Goal: Task Accomplishment & Management: Use online tool/utility

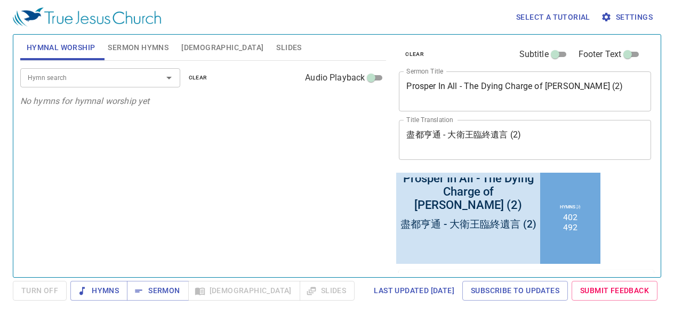
click at [420, 90] on textarea "Prosper In All - The Dying Charge of King David (2)" at bounding box center [524, 91] width 237 height 20
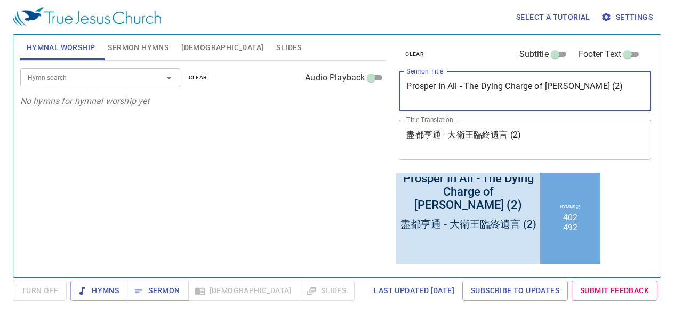
paste textarea "Mercy Triumphs Over Judgment (1"
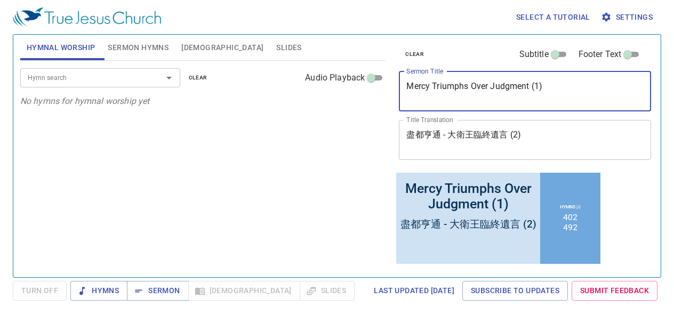
type textarea "Mercy Triumphs Over Judgment (1)"
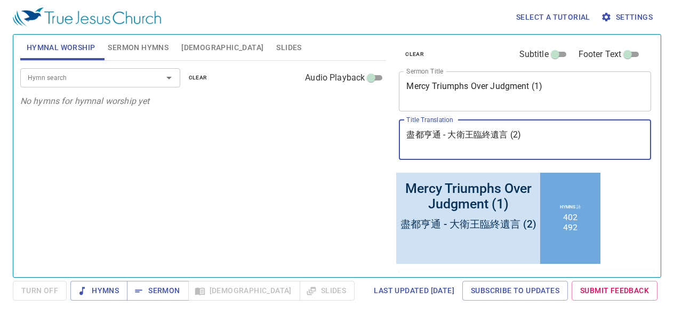
click at [479, 143] on textarea "盡都亨通 - ⼤衛王臨終遺⾔ (2)" at bounding box center [524, 140] width 237 height 20
paste textarea "憐憫原是向審判誇勝 (1"
type textarea "憐憫原是向審判誇勝 (1)"
click at [167, 54] on button "Sermon Hymns" at bounding box center [138, 48] width 74 height 26
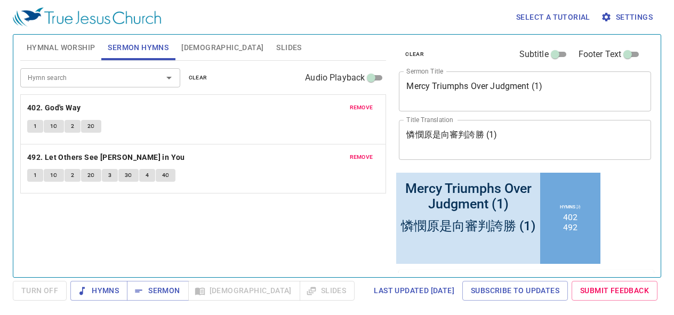
click at [112, 71] on input "Hymn search" at bounding box center [84, 77] width 122 height 12
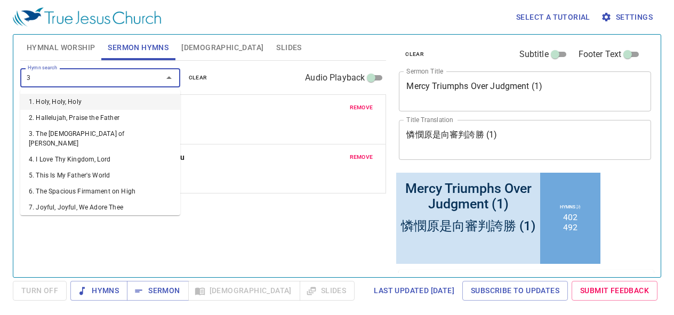
type input "32"
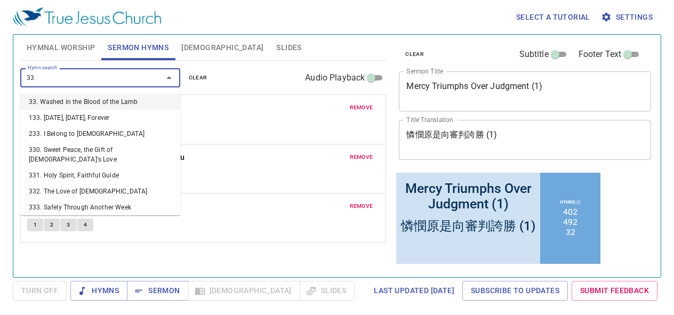
type input "336"
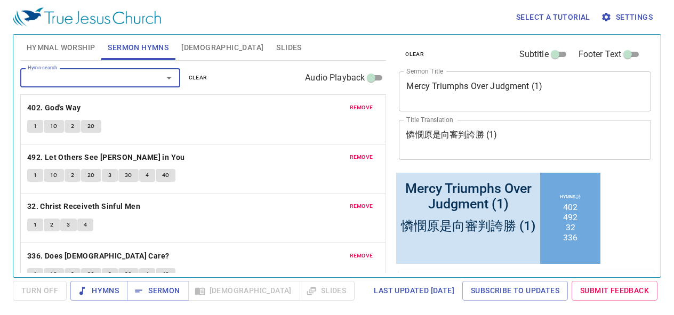
click at [350, 104] on span "remove" at bounding box center [361, 108] width 23 height 10
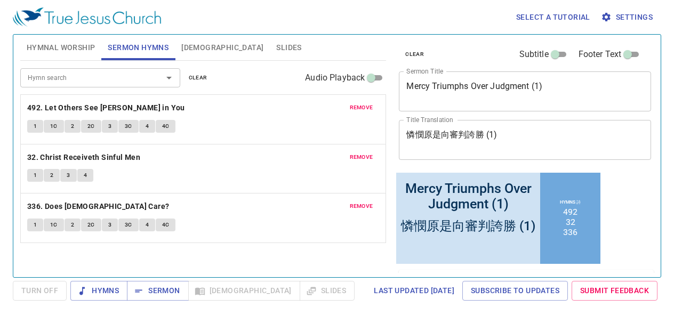
click at [345, 105] on button "remove" at bounding box center [361, 107] width 36 height 13
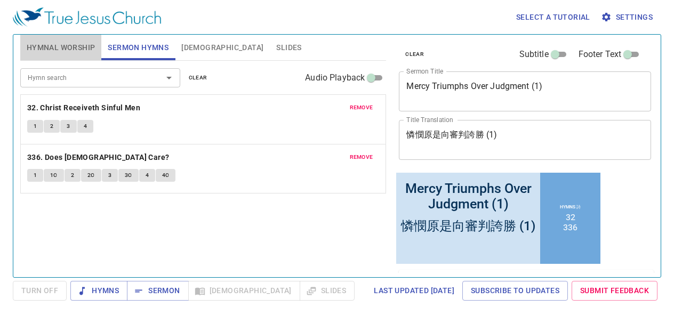
click at [76, 53] on span "Hymnal Worship" at bounding box center [61, 47] width 69 height 13
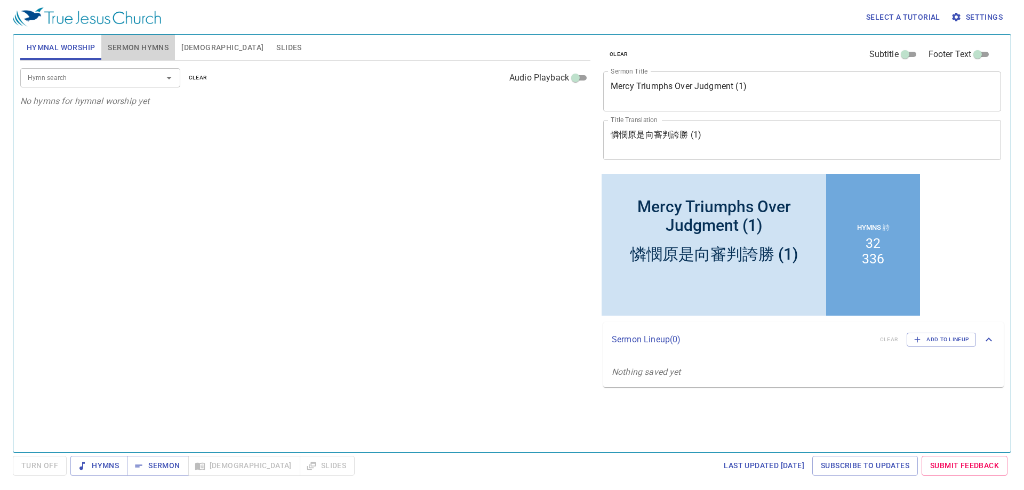
click at [118, 43] on span "Sermon Hymns" at bounding box center [138, 47] width 61 height 13
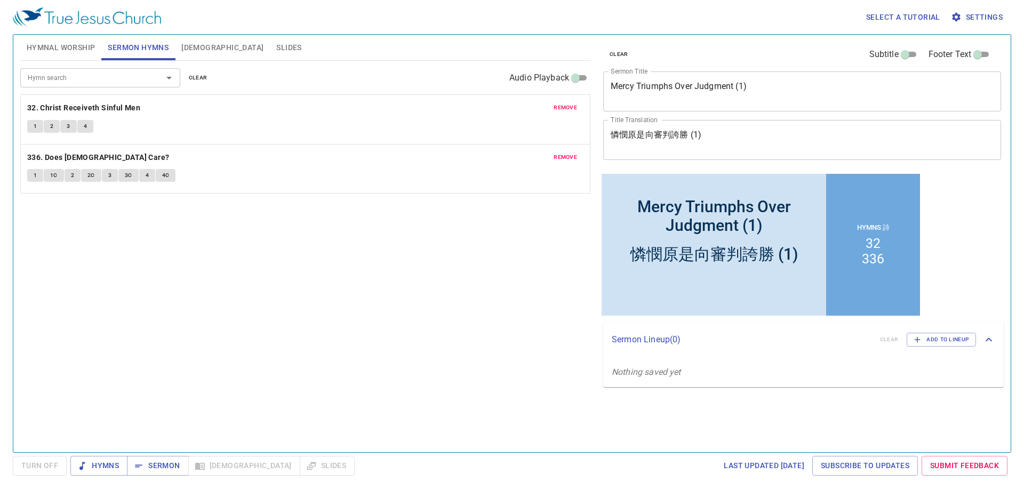
click at [42, 59] on button "Hymnal Worship" at bounding box center [61, 48] width 82 height 26
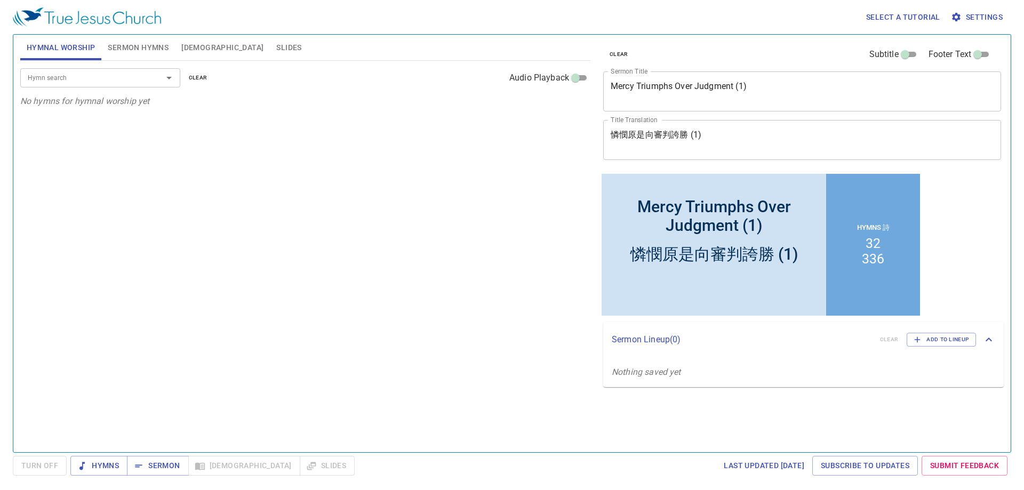
click at [122, 83] on input "Hymn search" at bounding box center [84, 77] width 122 height 12
click at [116, 74] on input "Hymn search" at bounding box center [84, 77] width 122 height 12
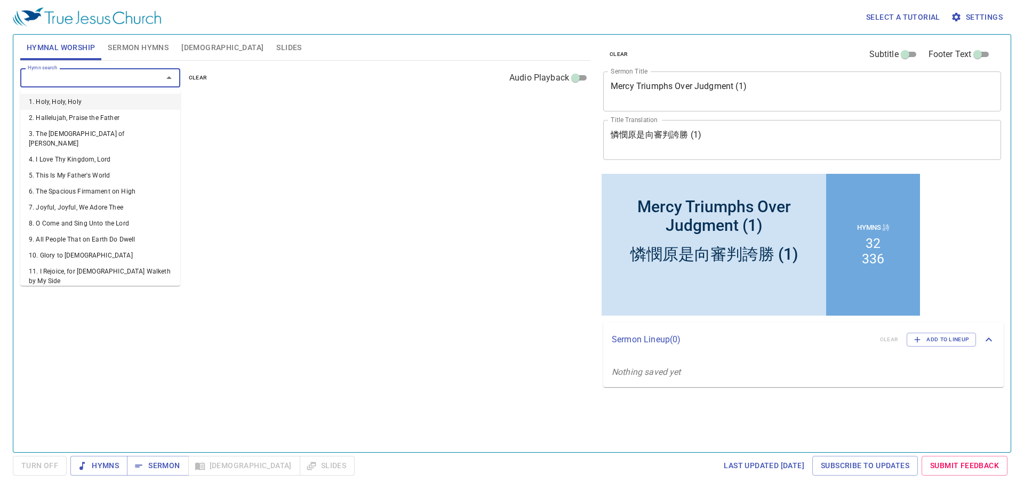
click at [86, 82] on input "Hymn search" at bounding box center [84, 77] width 122 height 12
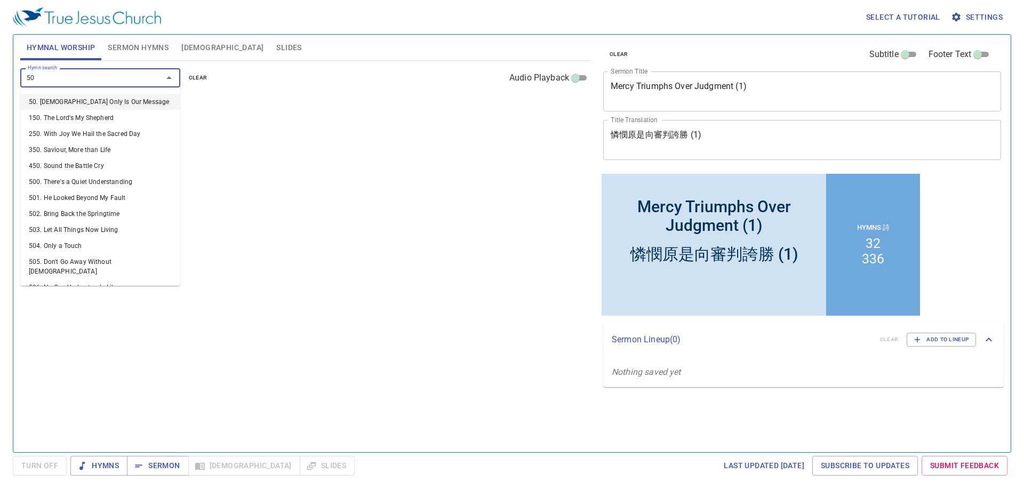
type input "501"
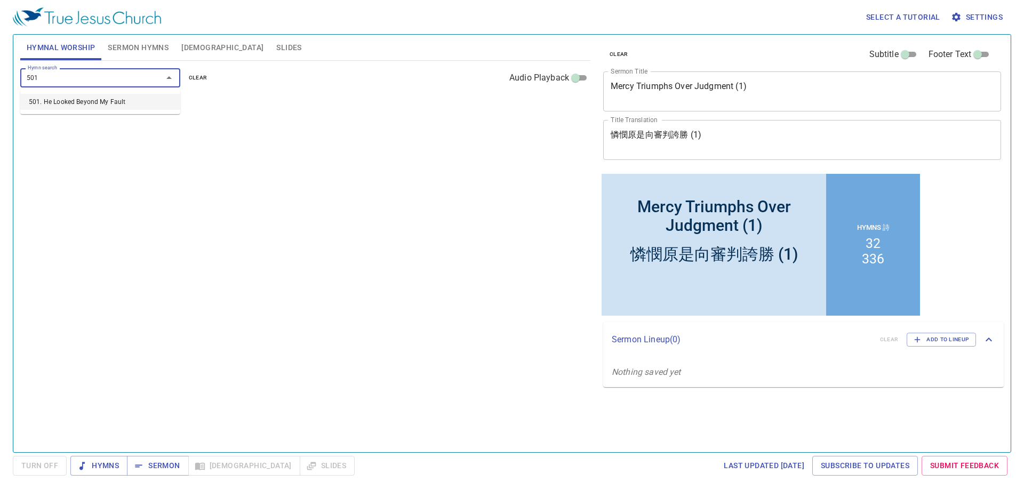
click at [91, 104] on li "501. He Looked Beyond My Fault" at bounding box center [100, 102] width 160 height 16
click at [55, 79] on input "Hymn search" at bounding box center [84, 77] width 122 height 12
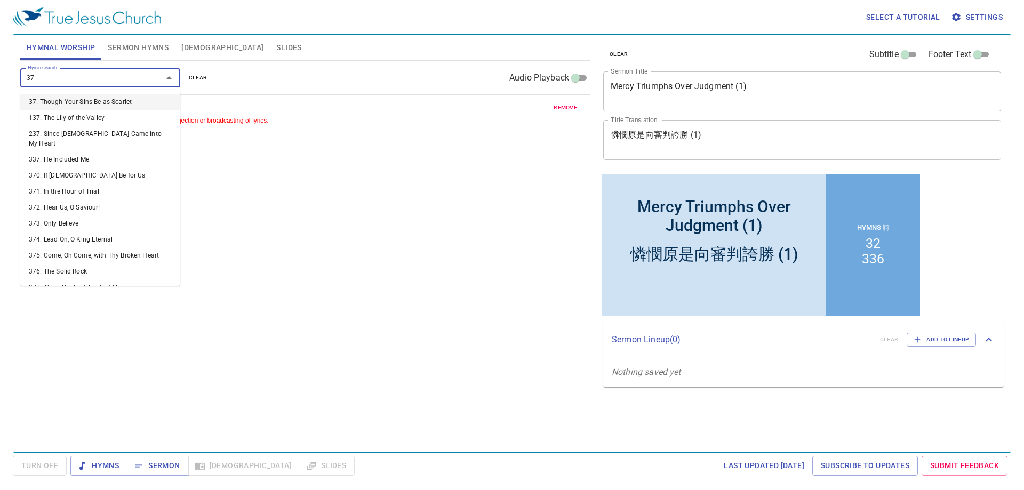
type input "379"
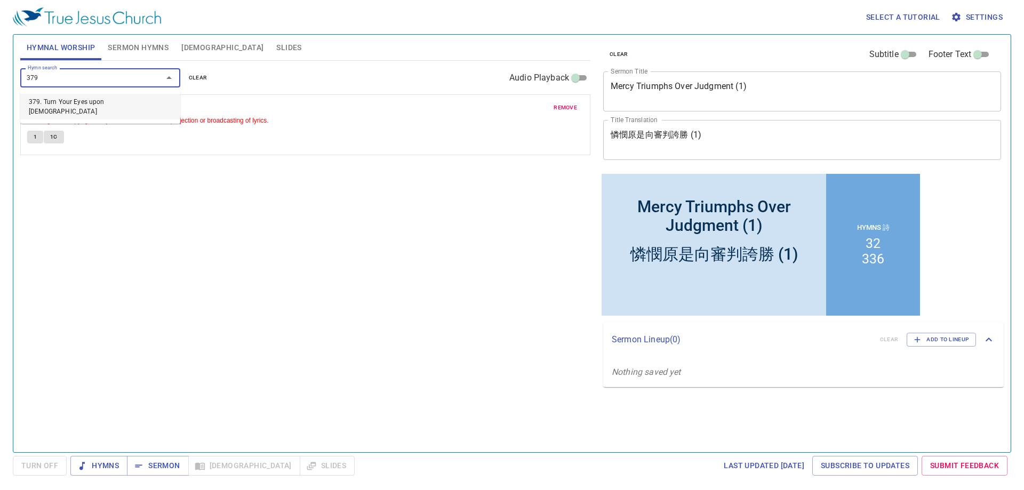
click at [69, 107] on li "379. Turn Your Eyes upon [DEMOGRAPHIC_DATA]" at bounding box center [100, 107] width 160 height 26
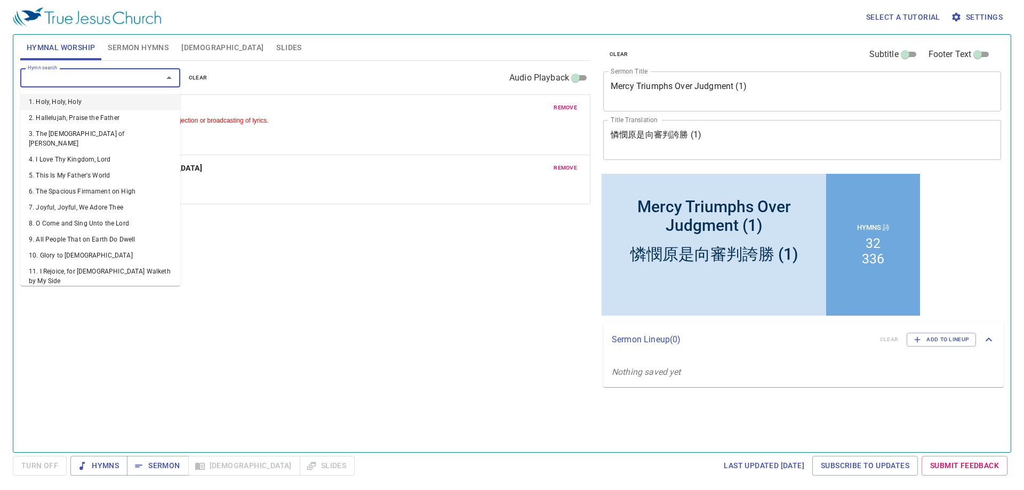
click at [80, 80] on input "Hymn search" at bounding box center [84, 77] width 122 height 12
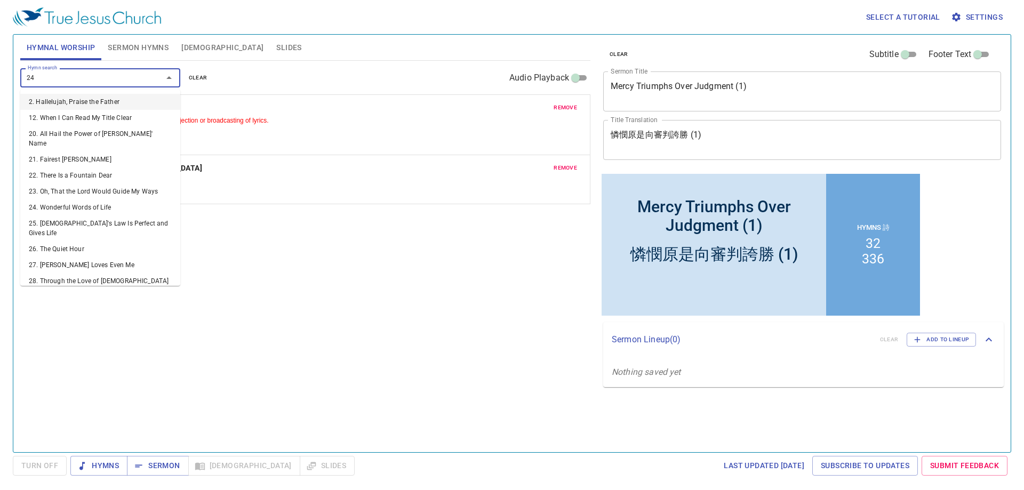
type input "244"
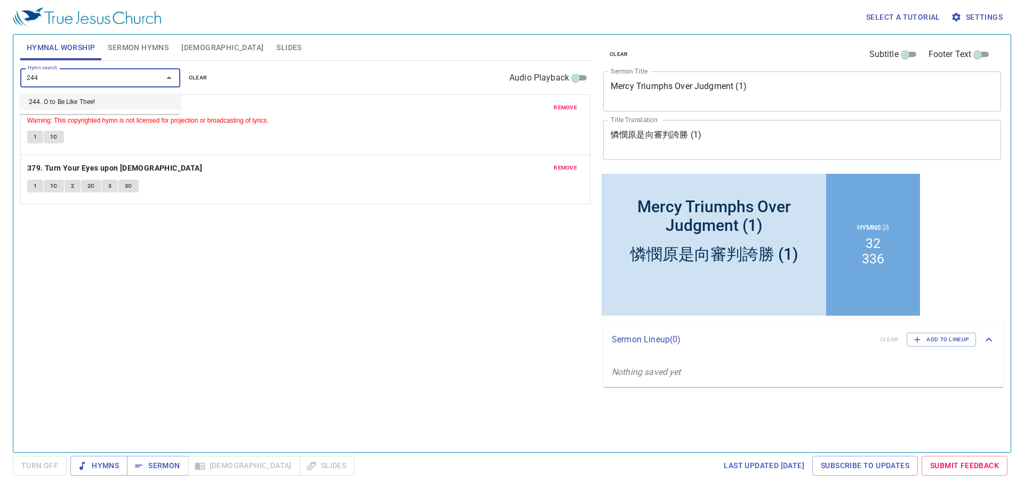
click at [93, 96] on li "244. O to Be Like Thee!" at bounding box center [100, 102] width 160 height 16
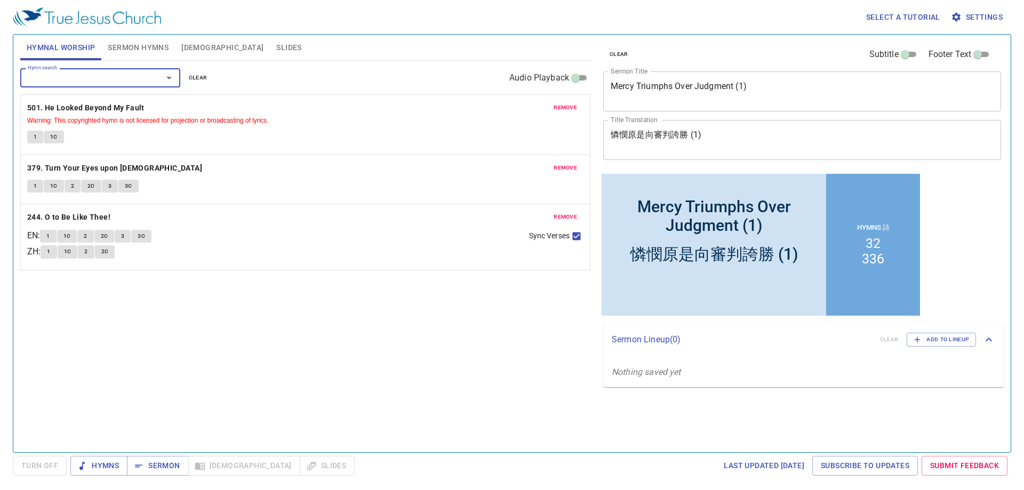
click at [319, 251] on div "remove 501. He Looked Beyond My Fault Warning: This copyrighted hymn is not lic…" at bounding box center [305, 182] width 570 height 176
click at [171, 315] on span "Sermon" at bounding box center [157, 465] width 44 height 13
click at [102, 315] on button "Hymns" at bounding box center [98, 466] width 57 height 20
click at [167, 315] on span "Sermon" at bounding box center [157, 465] width 44 height 13
click at [397, 315] on div "Hymn search Hymn search clear Audio Playback remove 501. He Looked Beyond My Fa…" at bounding box center [305, 252] width 570 height 382
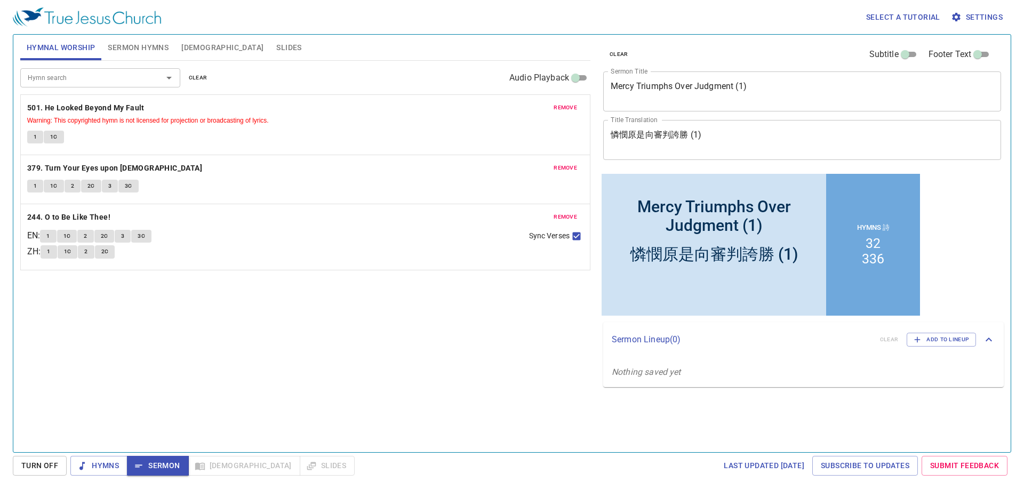
click at [429, 315] on div "Hymn search Hymn search clear Audio Playback remove 501. He Looked Beyond My Fa…" at bounding box center [305, 252] width 570 height 382
click at [158, 315] on span "Sermon" at bounding box center [157, 465] width 44 height 13
click at [59, 315] on button "Turn Off" at bounding box center [40, 466] width 54 height 20
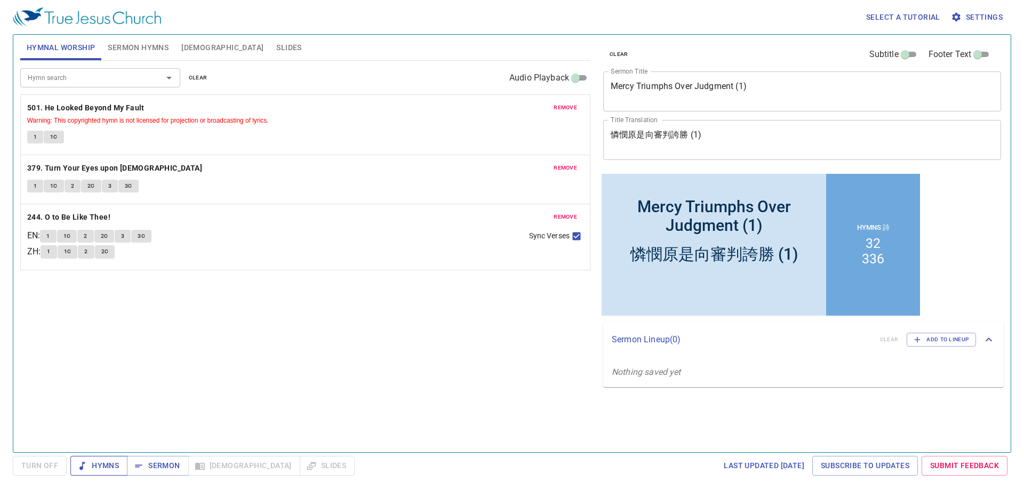
click at [115, 315] on span "Hymns" at bounding box center [99, 465] width 40 height 13
drag, startPoint x: 329, startPoint y: 308, endPoint x: 327, endPoint y: 313, distance: 5.5
click at [329, 308] on div "Hymn search Hymn search clear Audio Playback remove 501. He Looked Beyond My Fa…" at bounding box center [305, 252] width 570 height 382
drag, startPoint x: 637, startPoint y: 427, endPoint x: 665, endPoint y: 445, distance: 32.8
click at [637, 315] on div "clear Subtitle Footer Text Sermon Title Mercy Triumphs Over Judgment (1) x Serm…" at bounding box center [800, 238] width 413 height 417
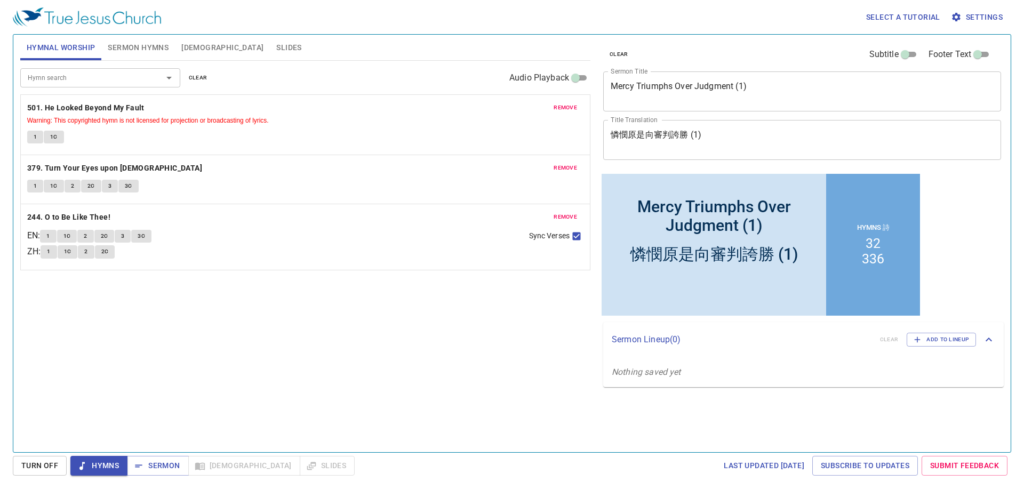
click at [152, 55] on button "Sermon Hymns" at bounding box center [138, 48] width 74 height 26
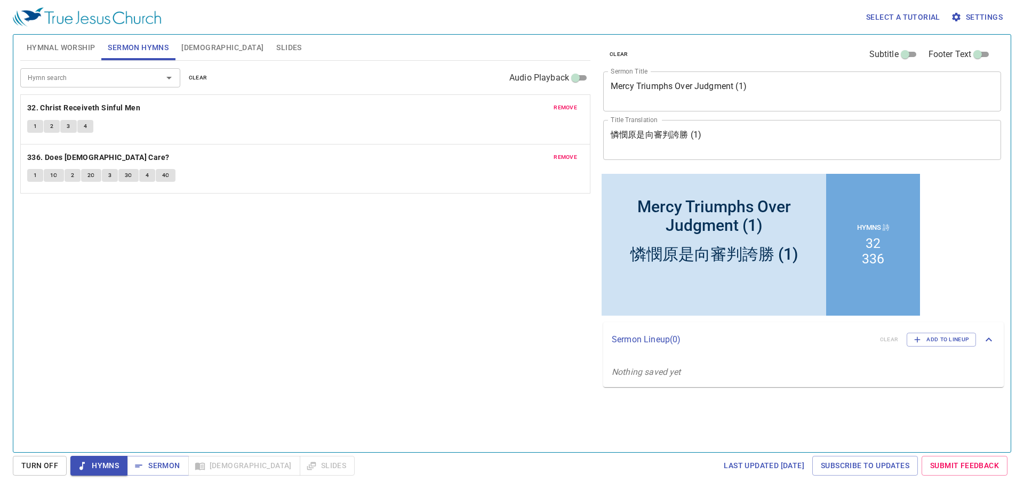
click at [79, 48] on span "Hymnal Worship" at bounding box center [61, 47] width 69 height 13
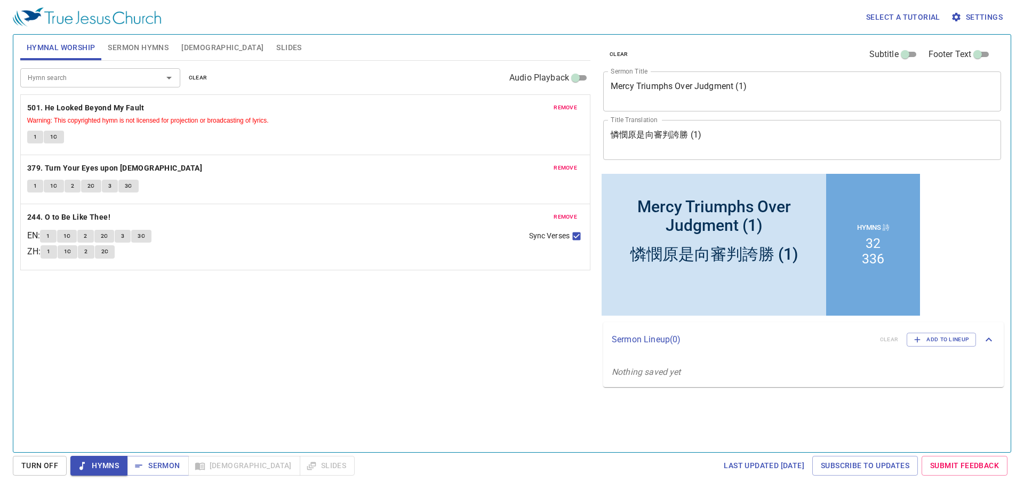
click at [78, 315] on icon "button" at bounding box center [82, 466] width 11 height 11
click at [35, 133] on span "1" at bounding box center [35, 137] width 3 height 10
click at [109, 315] on span "Hymns" at bounding box center [99, 465] width 40 height 13
click at [34, 181] on button "1" at bounding box center [35, 186] width 16 height 13
click at [90, 184] on span "2C" at bounding box center [90, 186] width 7 height 10
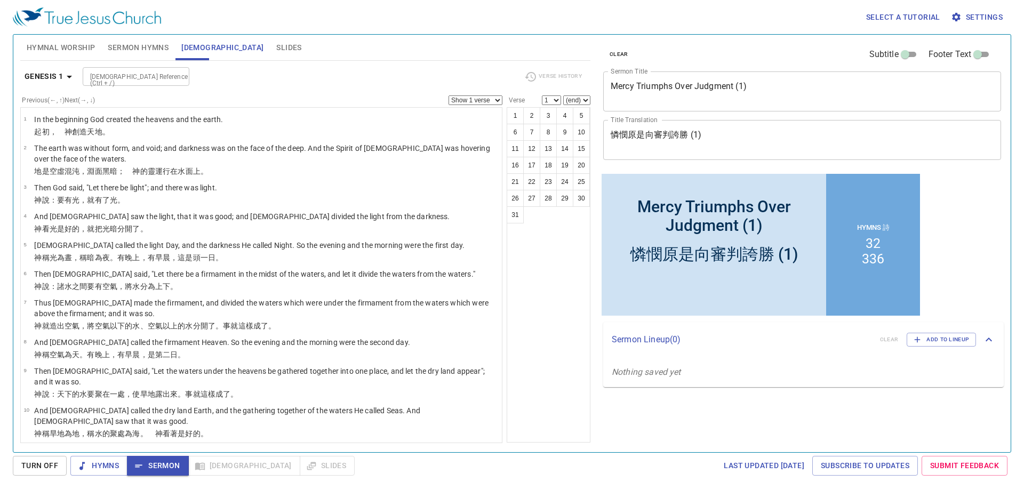
drag, startPoint x: 0, startPoint y: 0, endPoint x: 114, endPoint y: 71, distance: 134.6
click at [114, 71] on div "Book Gen Ex Lev Num Deut Josh Judg Ruth 1 Sam 2 Sam 1 Kgs 2 Kgs 1 Chr 2 Chr Ezr…" at bounding box center [512, 245] width 1024 height 490
click at [109, 77] on div "Book Gen Ex Lev Num Deut Josh Judg Ruth 1 Sam 2 Sam 1 Kgs 2 Kgs 1 Chr 2 Chr Ezr…" at bounding box center [512, 245] width 1024 height 490
drag, startPoint x: 91, startPoint y: 75, endPoint x: 53, endPoint y: 71, distance: 37.5
click at [91, 75] on div "Book Gen Ex Lev Num Deut Josh Judg Ruth 1 Sam 2 Sam 1 Kgs 2 Kgs 1 Chr 2 Chr Ezr…" at bounding box center [512, 245] width 1024 height 490
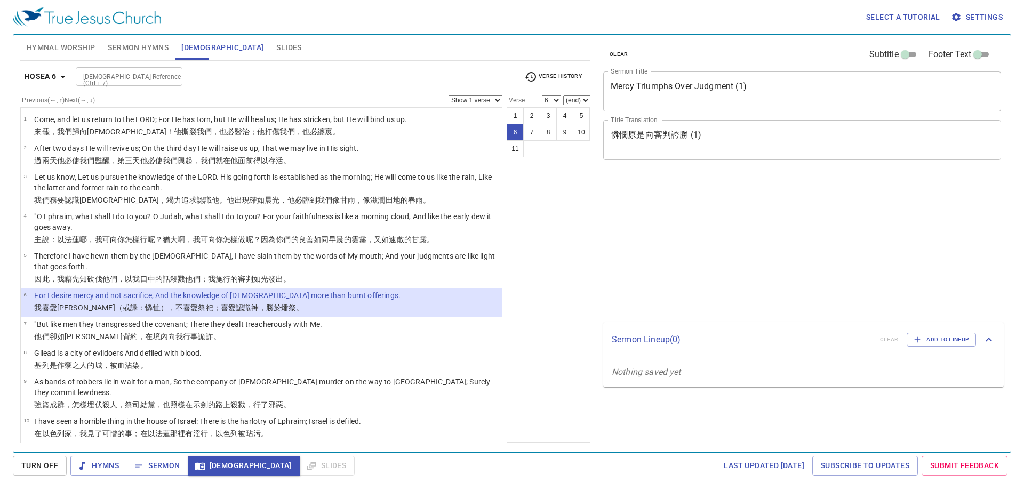
select select "6"
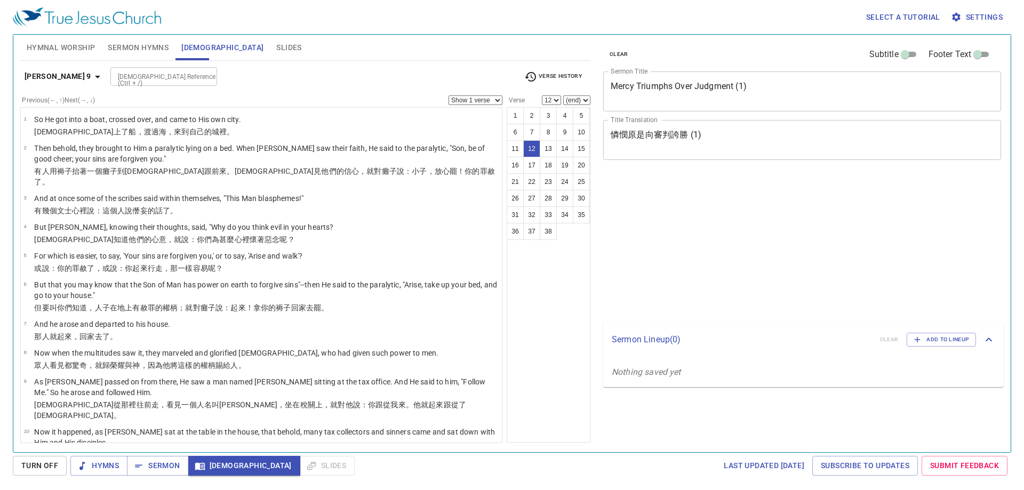
select select "12"
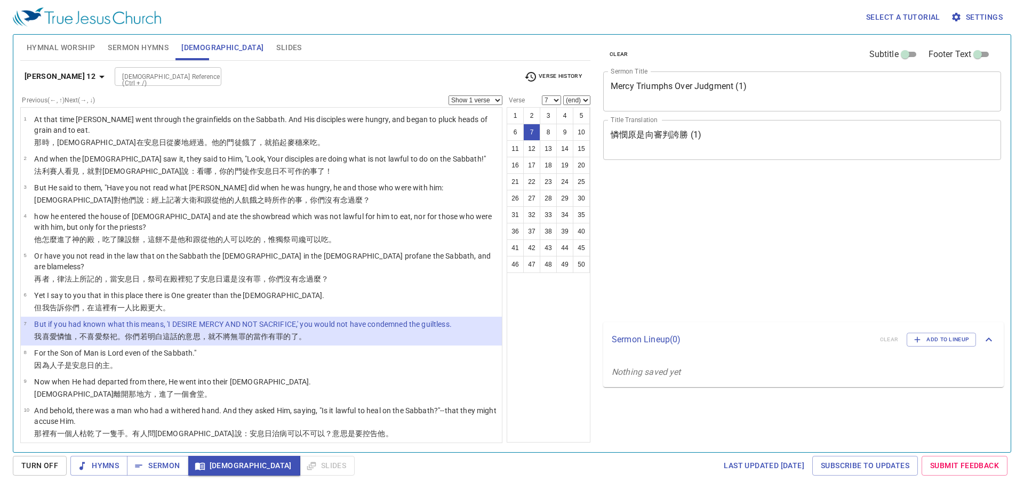
select select "7"
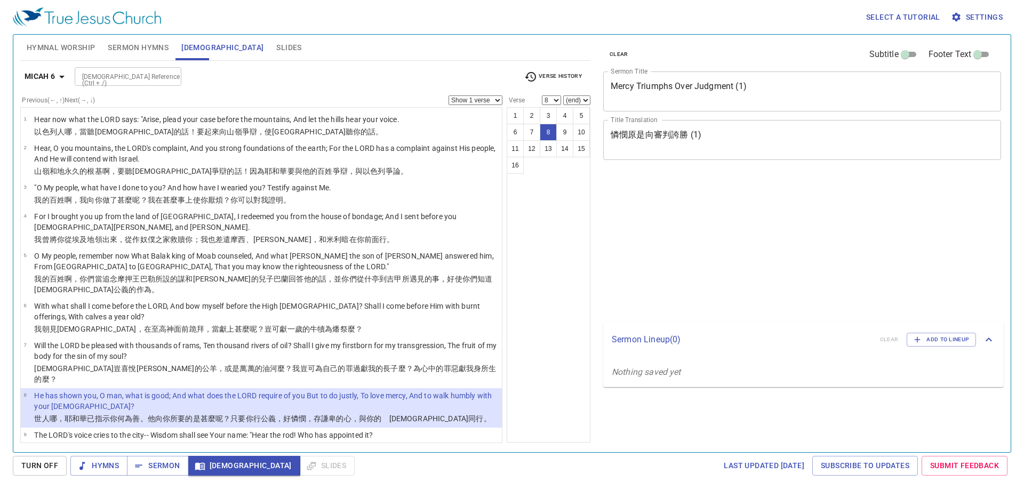
select select "8"
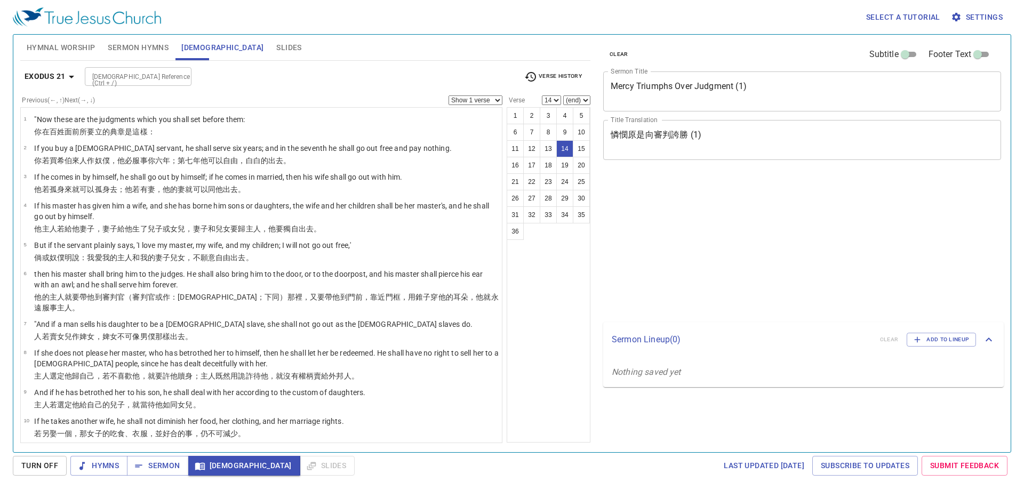
select select "14"
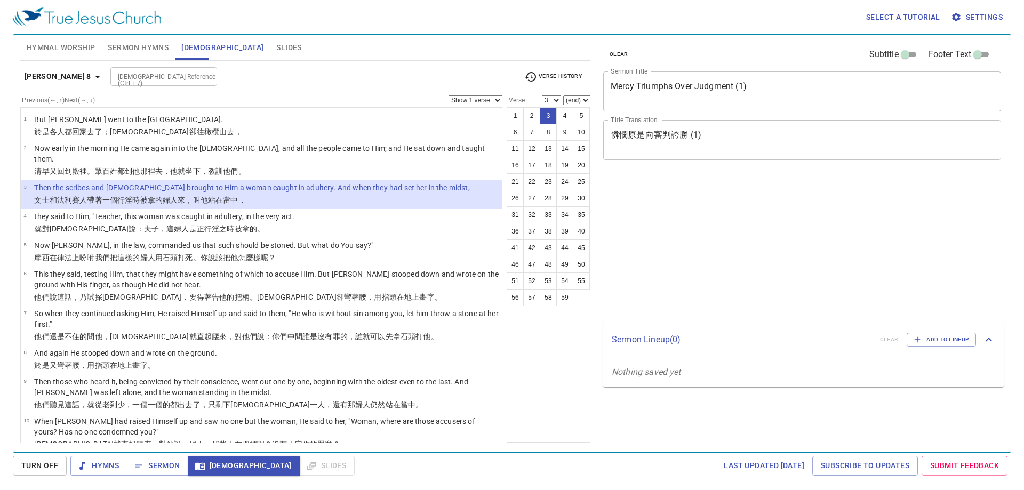
select select "3"
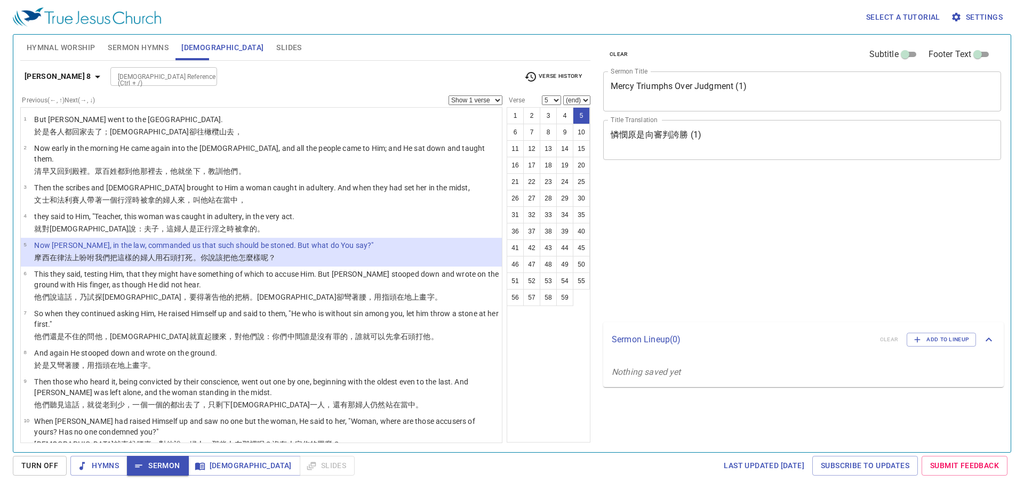
select select "5"
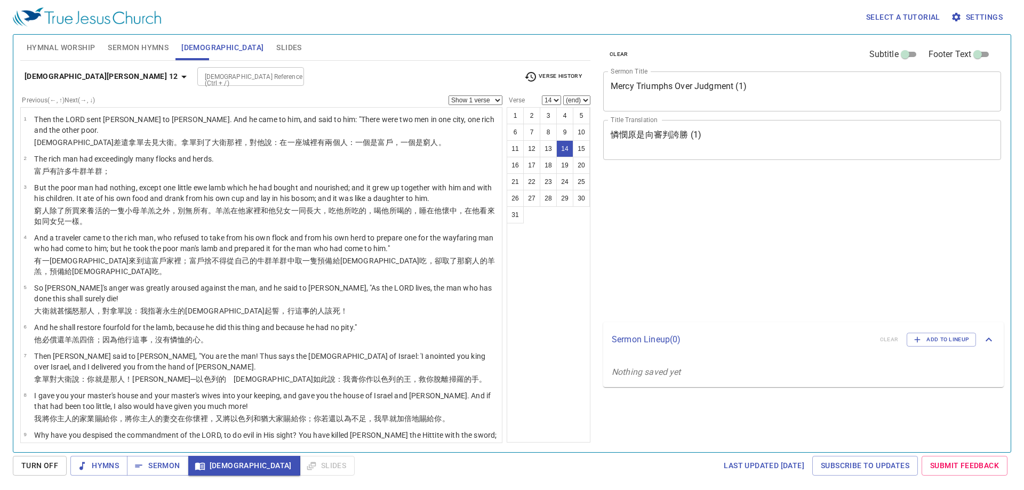
select select "14"
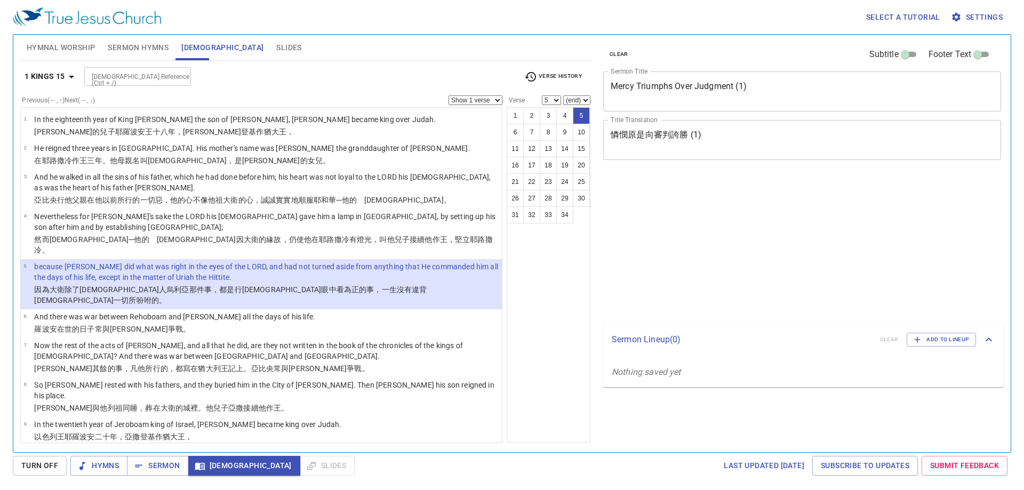
select select "5"
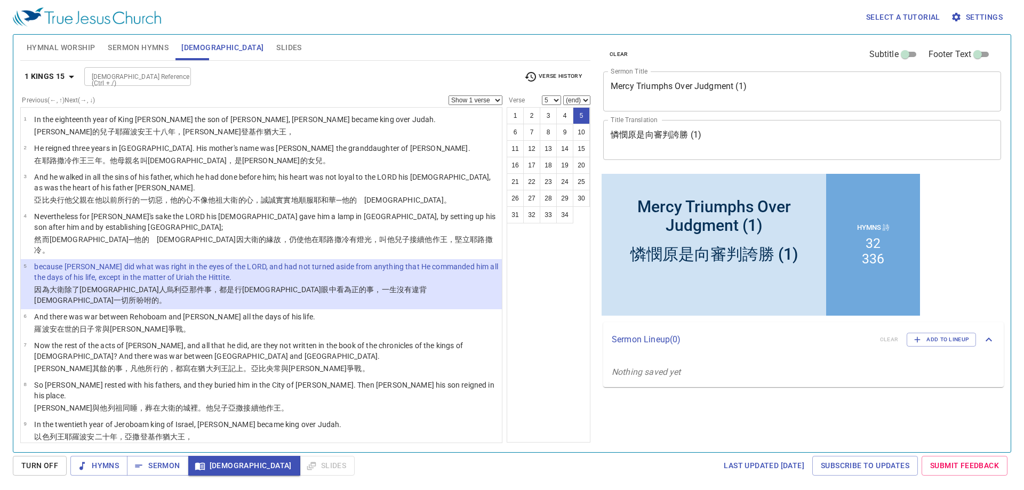
click at [128, 70] on input "[DEMOGRAPHIC_DATA] Reference (Ctrl + /)" at bounding box center [128, 76] width 83 height 12
click at [128, 69] on div "[DEMOGRAPHIC_DATA] Reference (Ctrl + /)" at bounding box center [137, 76] width 107 height 19
click at [238, 78] on div "Bible Reference (Ctrl + /) Bible Reference (Ctrl + /)" at bounding box center [299, 76] width 431 height 19
click at [243, 82] on div "Bible Reference (Ctrl + /) Bible Reference (Ctrl + /)" at bounding box center [299, 76] width 431 height 19
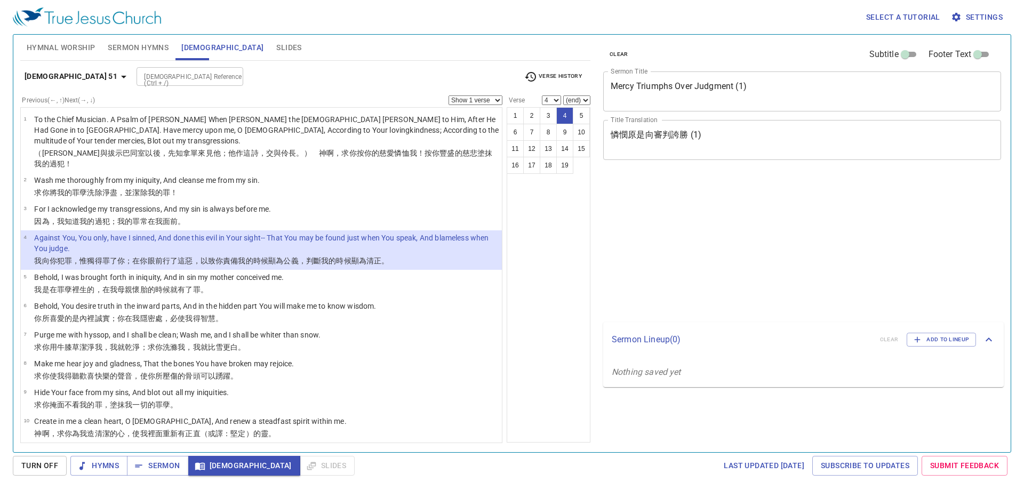
select select "4"
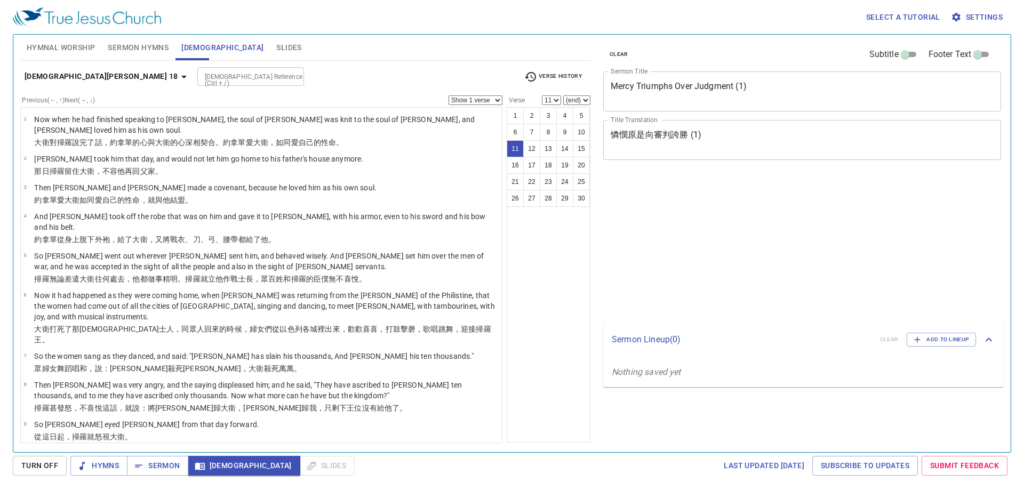
select select "11"
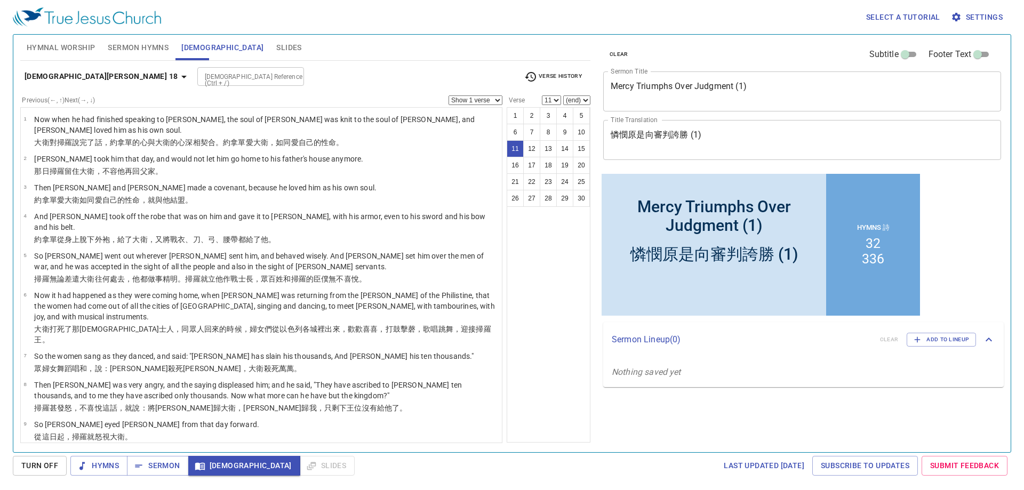
scroll to position [194, 0]
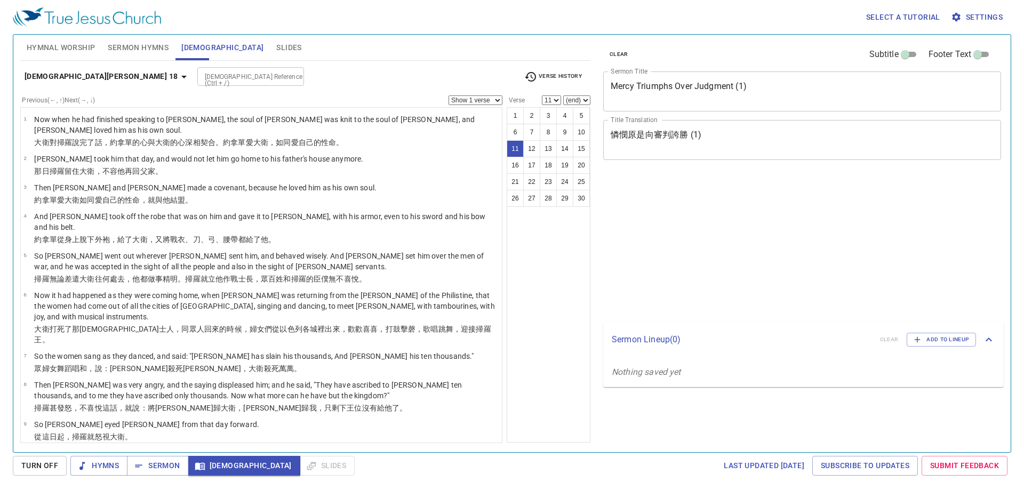
select select "11"
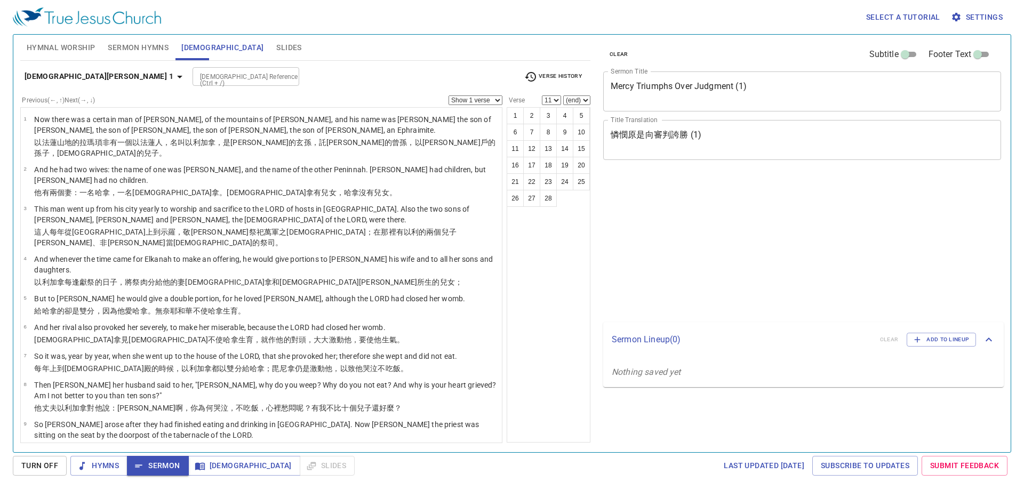
select select "11"
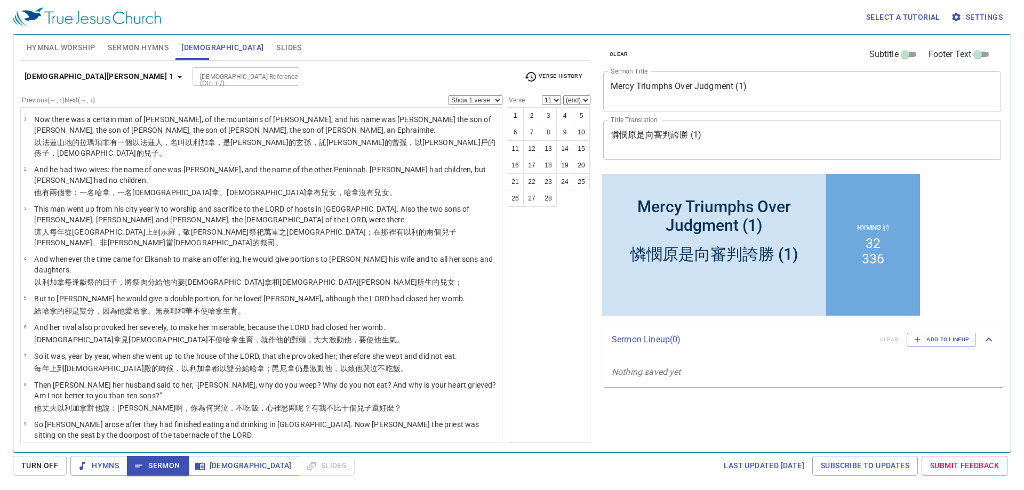
scroll to position [124, 0]
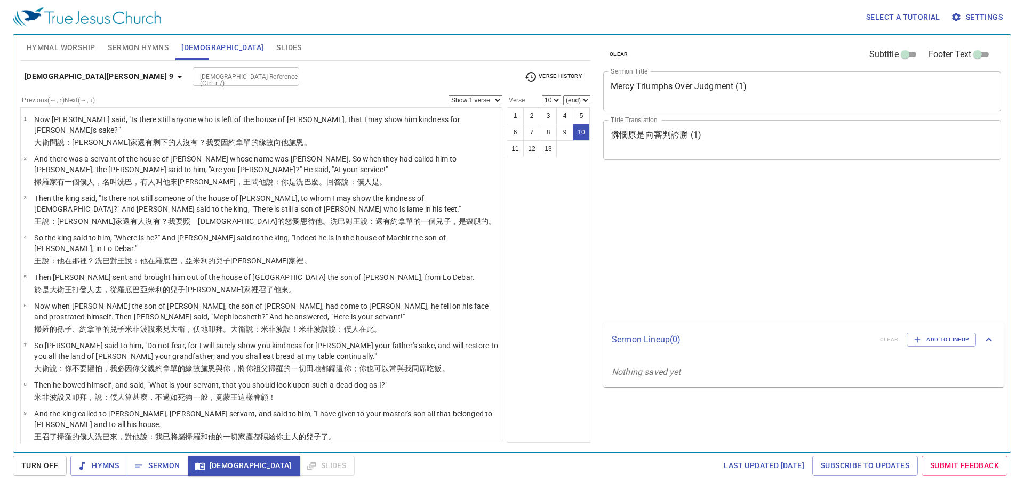
select select "10"
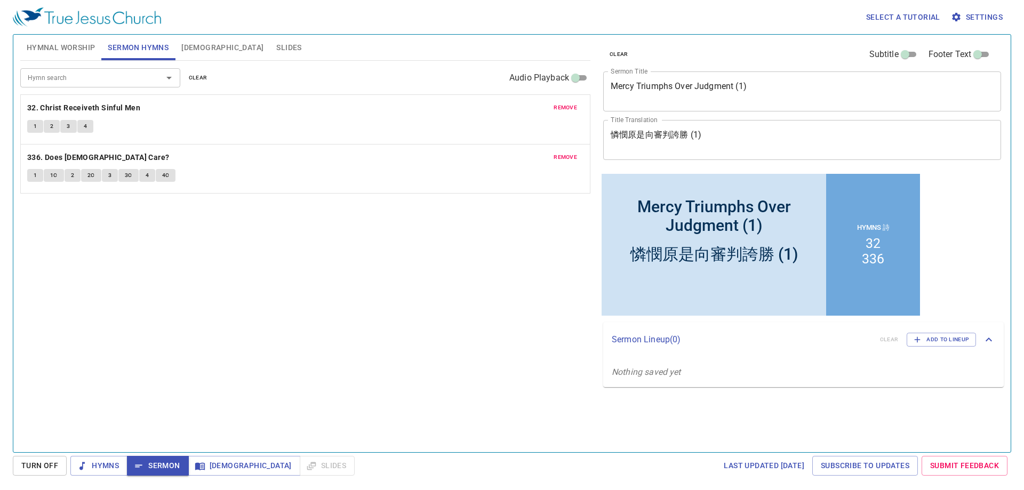
click at [589, 428] on div "Hymn search Hymn search clear Audio Playback remove 32. [DEMOGRAPHIC_DATA] Rece…" at bounding box center [305, 252] width 570 height 382
